Goal: Task Accomplishment & Management: Use online tool/utility

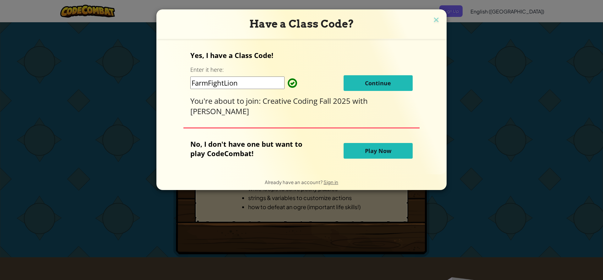
click at [378, 84] on span "Continue" at bounding box center [378, 83] width 26 height 8
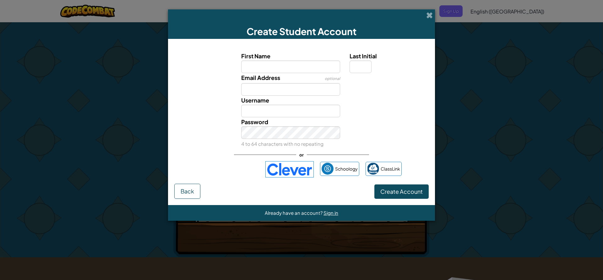
click at [295, 173] on img at bounding box center [289, 169] width 48 height 16
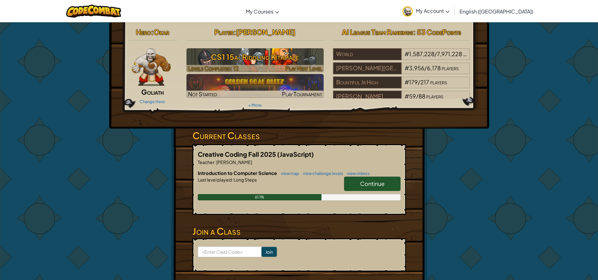
click at [276, 60] on h3 "CS1 15a: Riddling Kithmaze" at bounding box center [254, 57] width 137 height 14
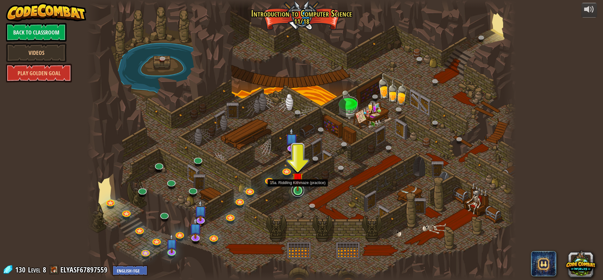
click at [295, 196] on div "25. Kithgard Gates (Locked) Escape the Kithgard dungeons, and don't let the gua…" at bounding box center [301, 140] width 429 height 280
click at [295, 190] on img at bounding box center [297, 178] width 11 height 26
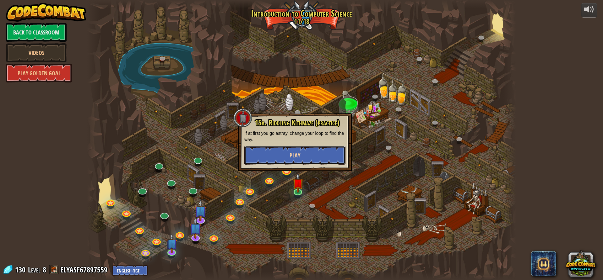
click at [297, 157] on span "Play" at bounding box center [294, 156] width 11 height 8
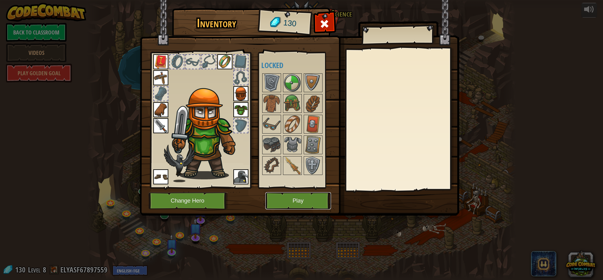
click at [292, 197] on button "Play" at bounding box center [298, 200] width 66 height 17
